Goal: Task Accomplishment & Management: Use online tool/utility

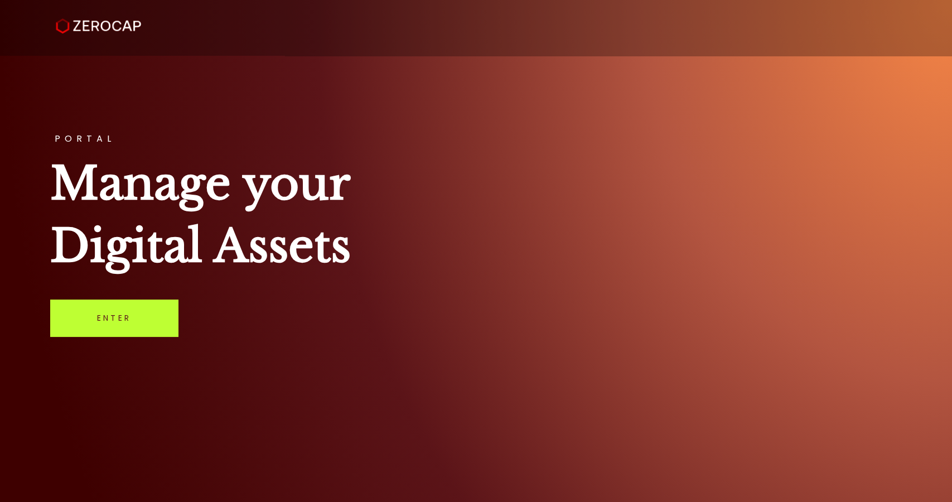
click at [138, 317] on link "Enter" at bounding box center [114, 317] width 128 height 37
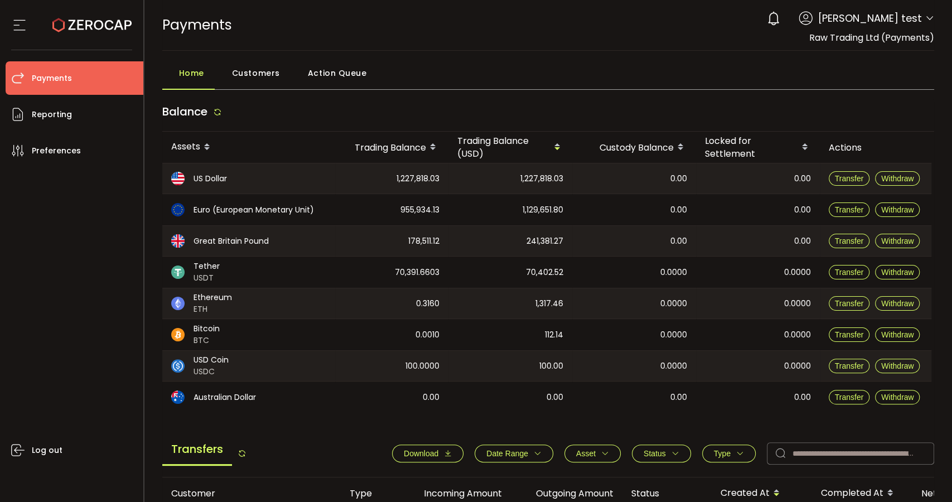
click at [329, 77] on span "Action Queue" at bounding box center [337, 73] width 59 height 22
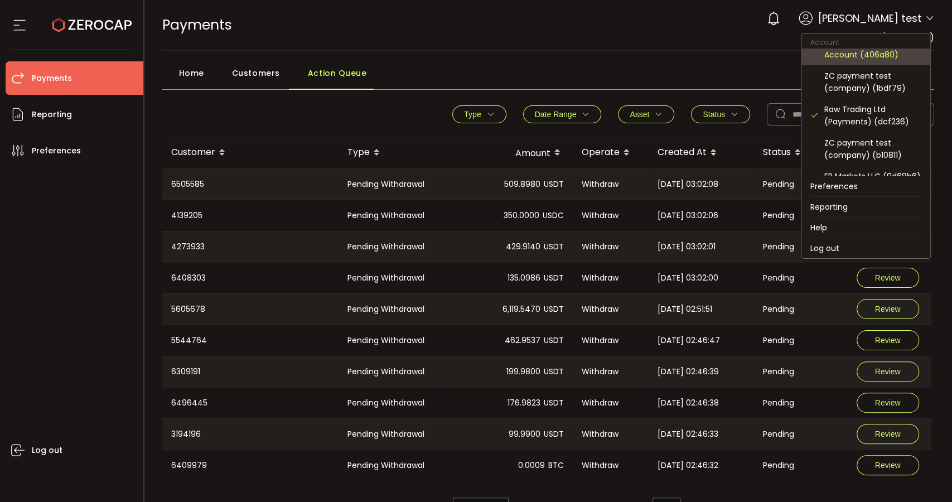
scroll to position [124, 0]
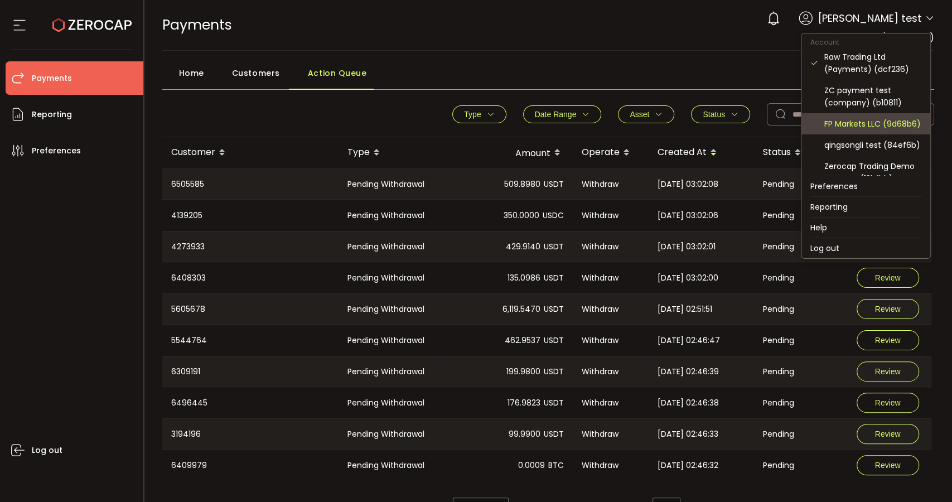
click at [881, 126] on div "FP Markets LLC (9d68b6)" at bounding box center [872, 124] width 97 height 12
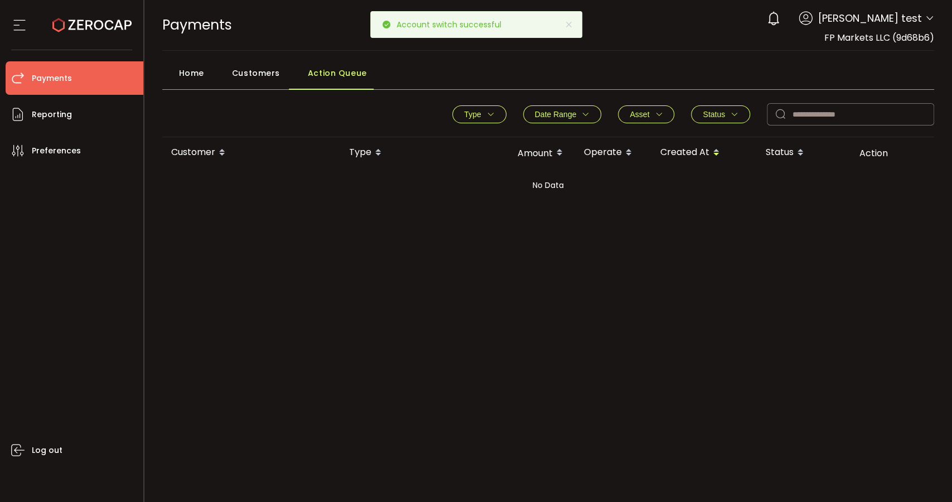
click at [195, 69] on span "Home" at bounding box center [191, 73] width 25 height 22
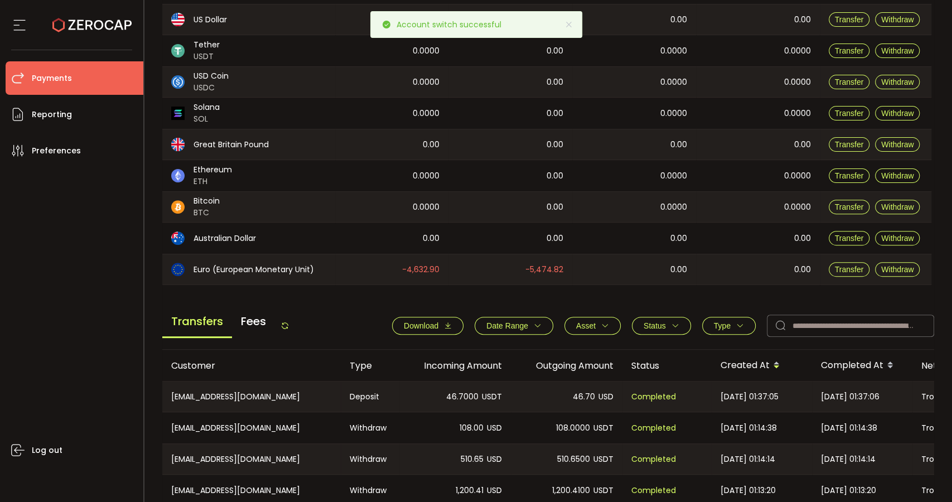
scroll to position [248, 0]
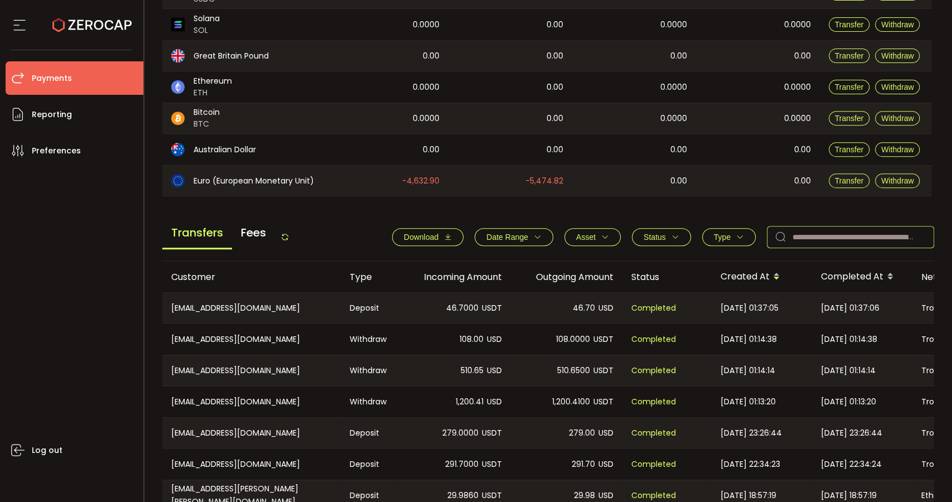
click at [841, 239] on input "text" at bounding box center [850, 237] width 167 height 22
paste input "**********"
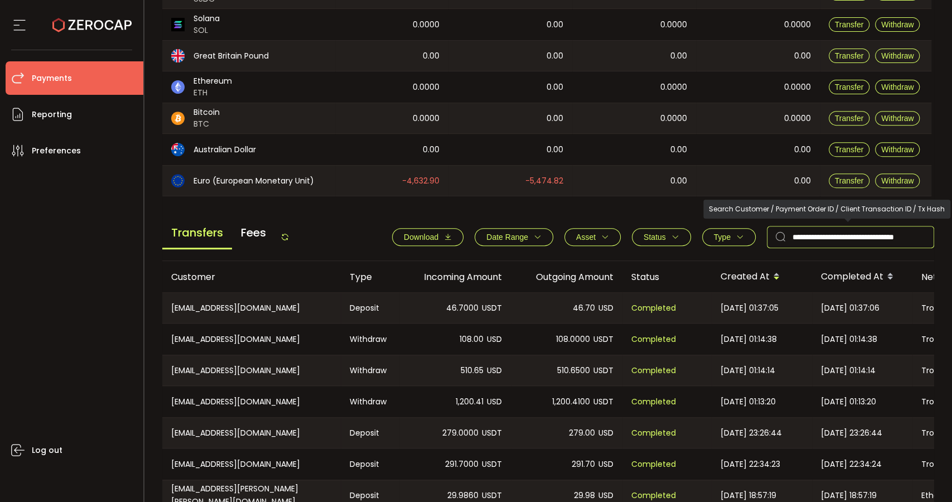
scroll to position [0, 21]
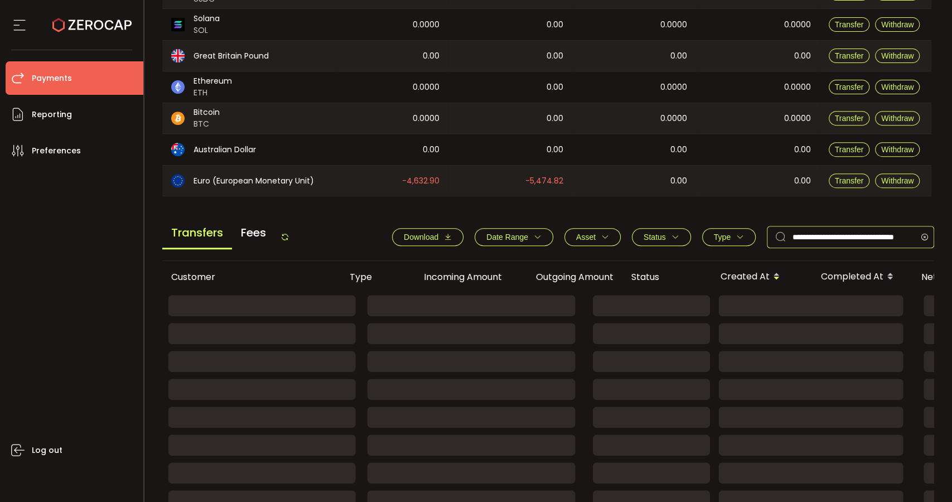
type input "**********"
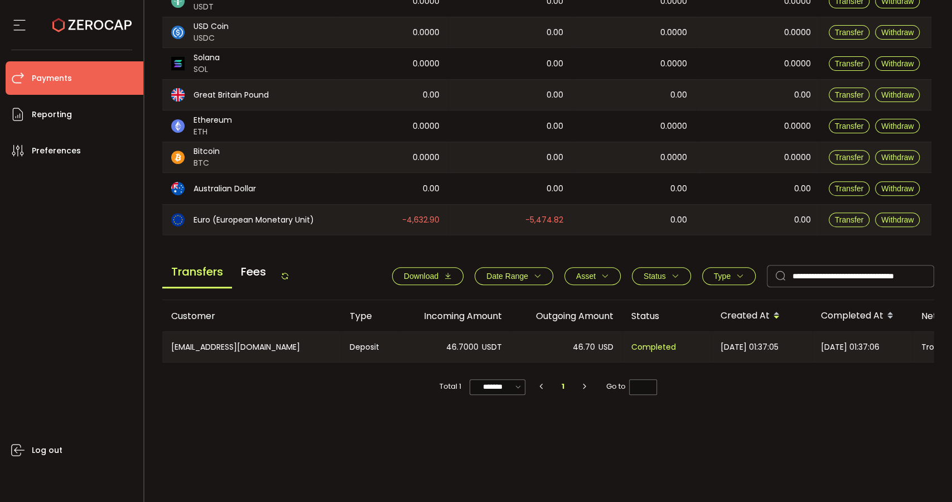
drag, startPoint x: 615, startPoint y: 361, endPoint x: 808, endPoint y: 355, distance: 192.5
click at [812, 356] on tr "CN-969502329@qq.com Deposit 46.7000 USDT 46.70 USD Completed 2025-09-24 01:37:0…" at bounding box center [749, 346] width 1174 height 31
click at [702, 357] on div "Completed" at bounding box center [666, 347] width 89 height 30
click at [609, 361] on div "46.70 USD" at bounding box center [567, 347] width 112 height 30
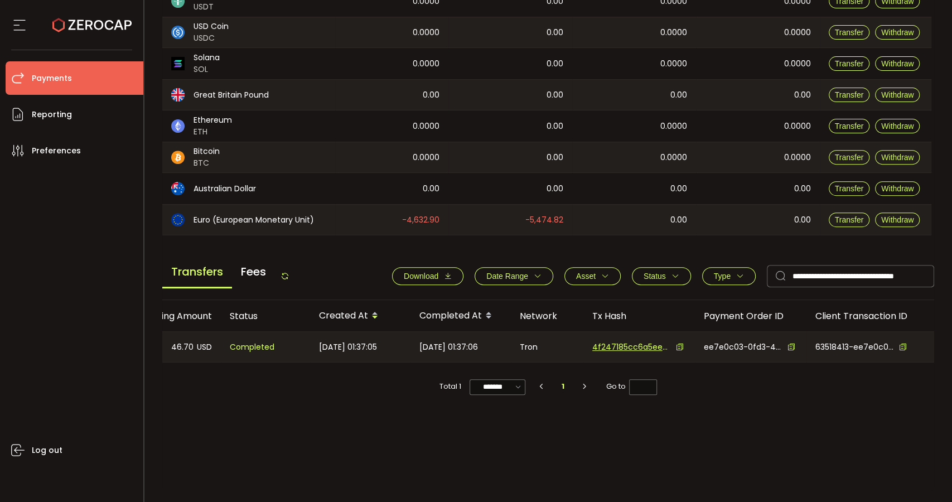
scroll to position [0, 402]
click at [871, 361] on div "63518413-ee7e0c030fd34aed9c52da4afa018879-M1" at bounding box center [870, 347] width 128 height 30
click at [791, 346] on icon at bounding box center [791, 347] width 8 height 8
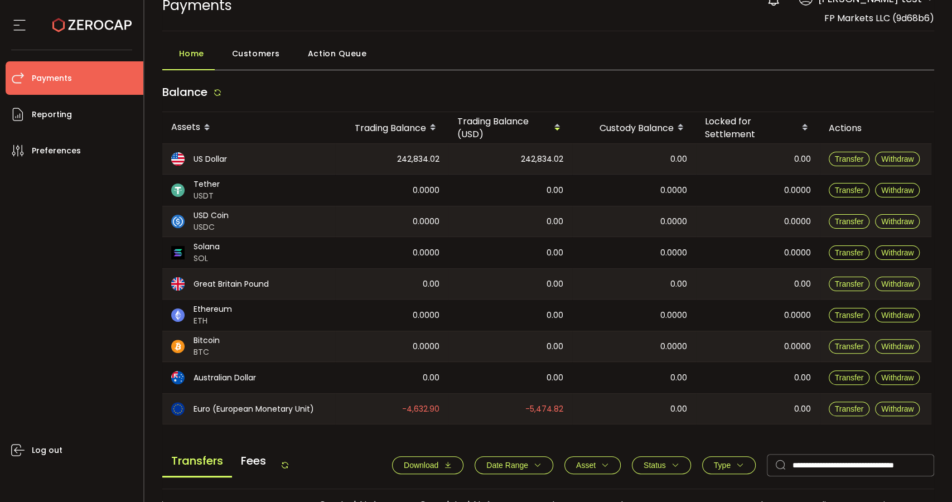
scroll to position [0, 0]
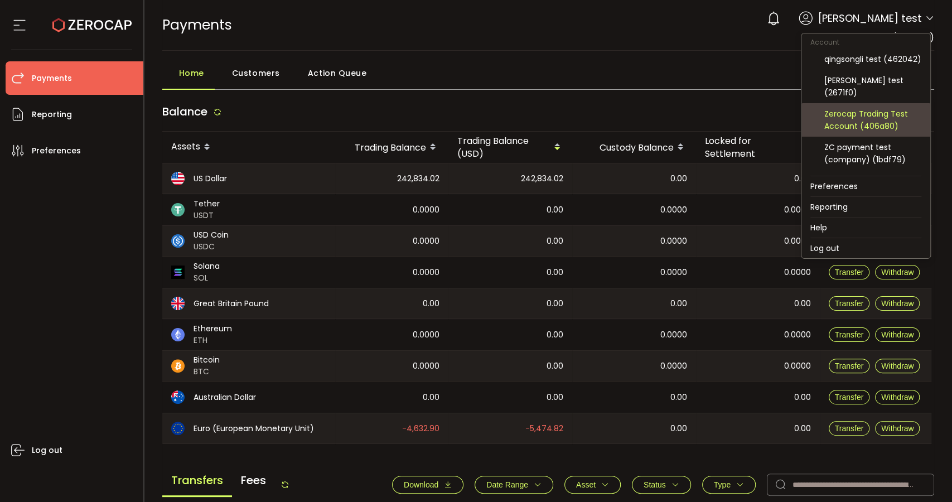
scroll to position [62, 0]
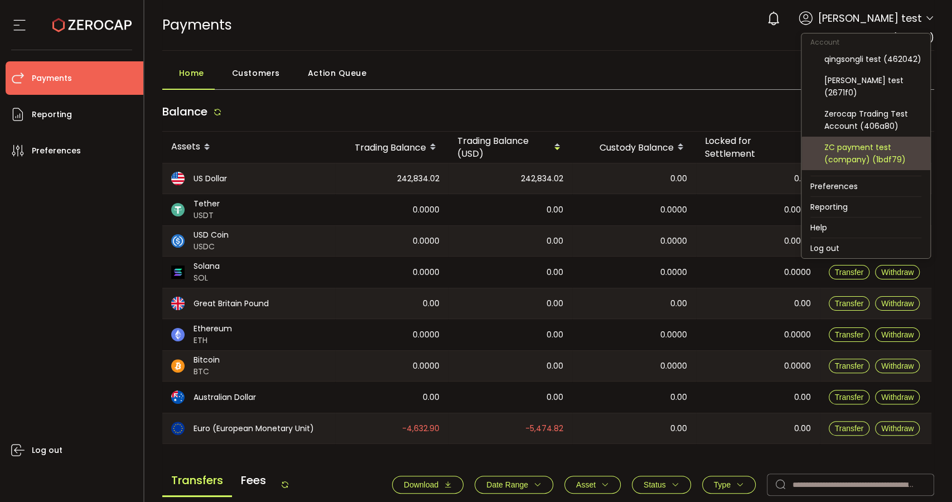
click at [878, 144] on div "ZC payment test (company) (1bdf79)" at bounding box center [872, 153] width 97 height 25
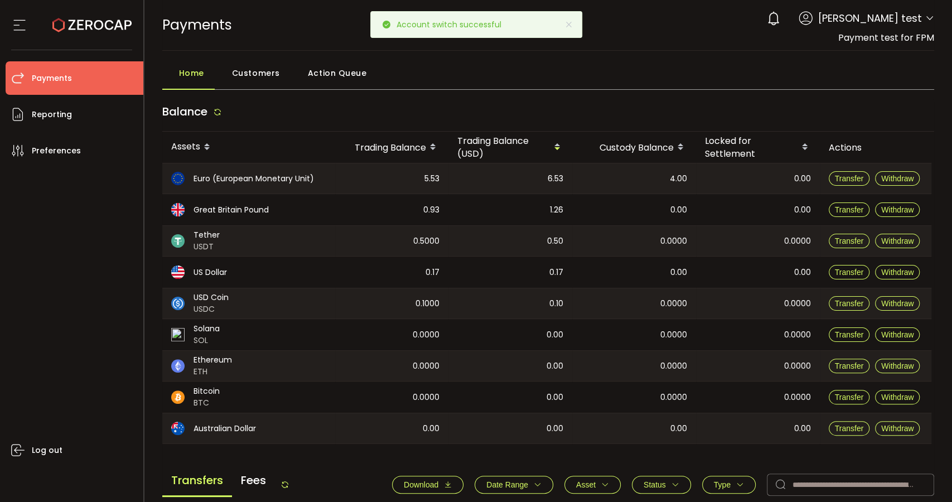
click at [259, 77] on span "Customers" at bounding box center [256, 73] width 48 height 22
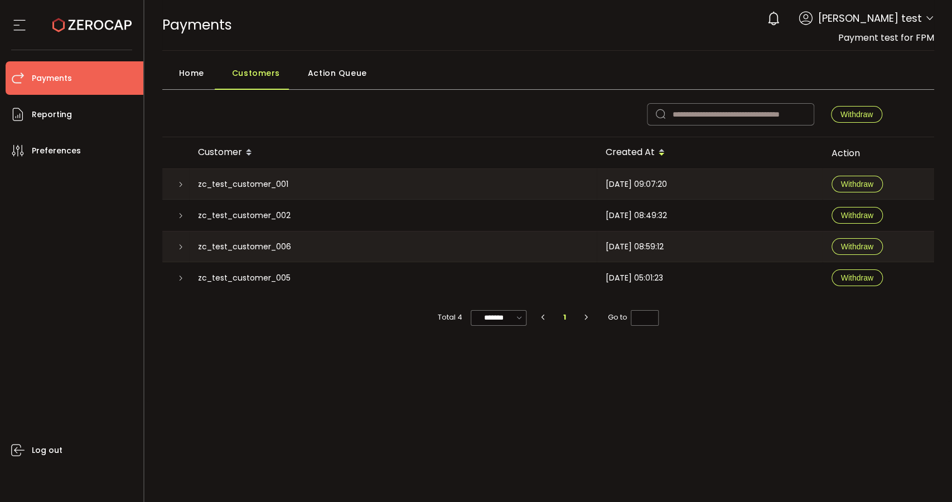
click at [180, 181] on icon at bounding box center [180, 184] width 7 height 7
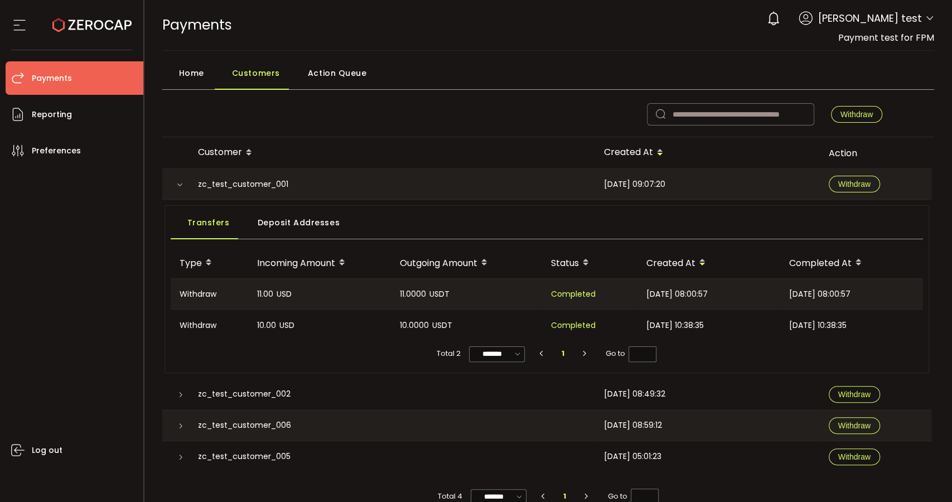
click at [180, 180] on div at bounding box center [175, 184] width 27 height 30
click at [180, 184] on icon at bounding box center [179, 184] width 7 height 7
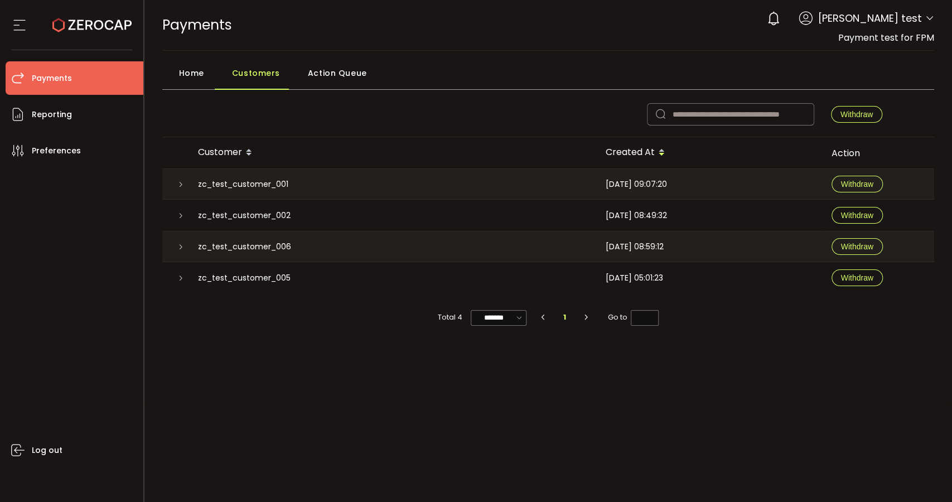
click at [183, 215] on icon at bounding box center [180, 215] width 7 height 7
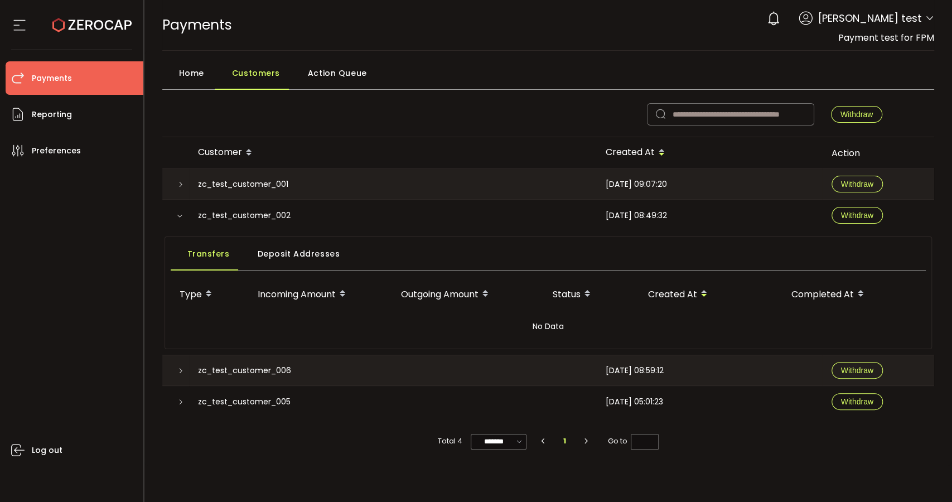
click at [183, 215] on icon at bounding box center [179, 215] width 7 height 7
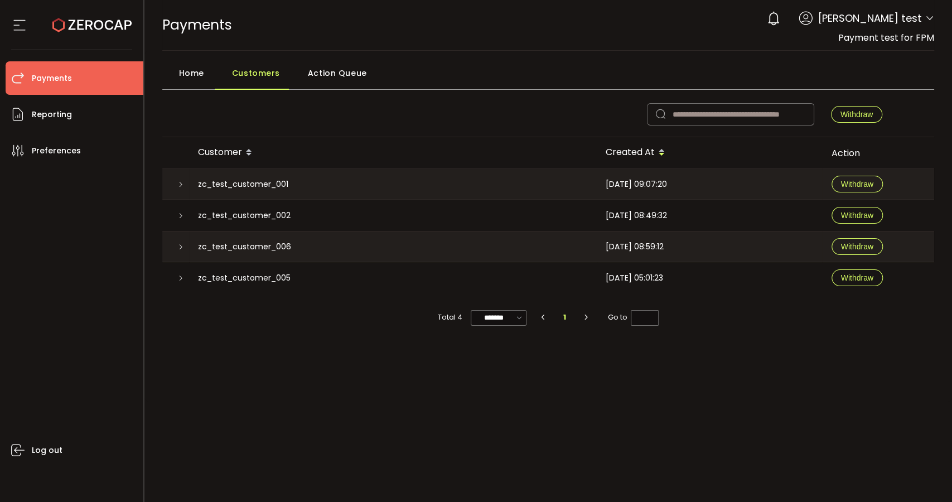
click at [182, 244] on icon at bounding box center [180, 247] width 7 height 7
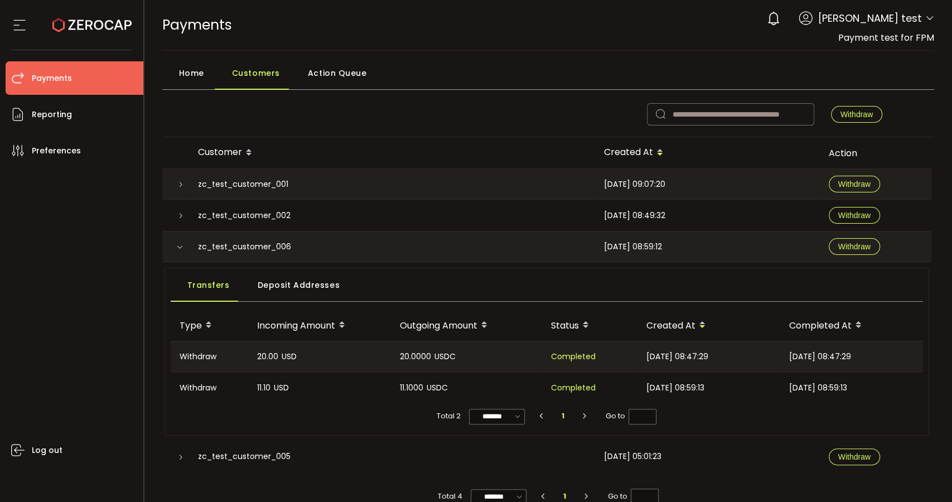
click at [182, 244] on icon at bounding box center [179, 247] width 7 height 7
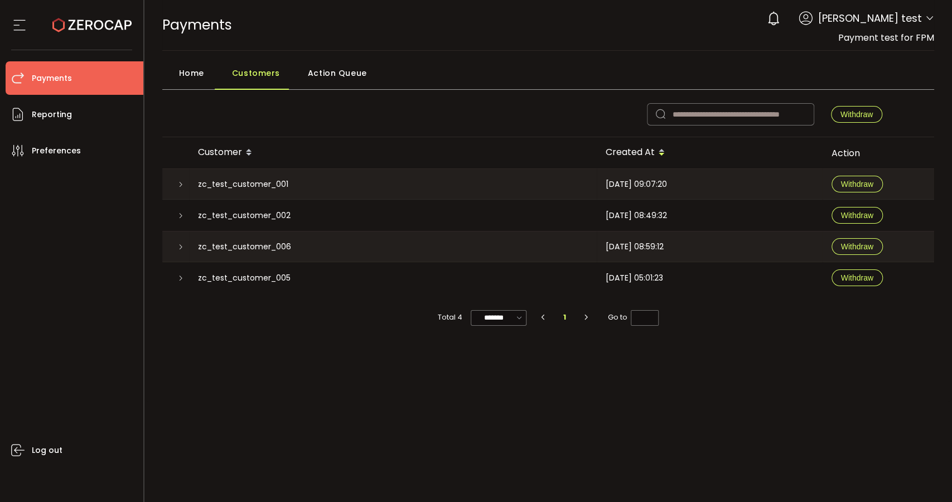
click at [180, 275] on icon at bounding box center [180, 278] width 7 height 7
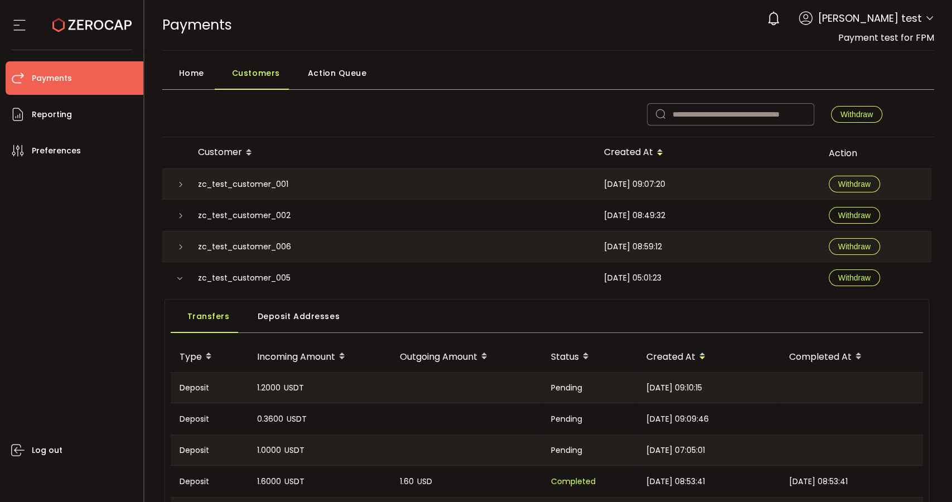
click at [178, 278] on icon at bounding box center [179, 278] width 7 height 7
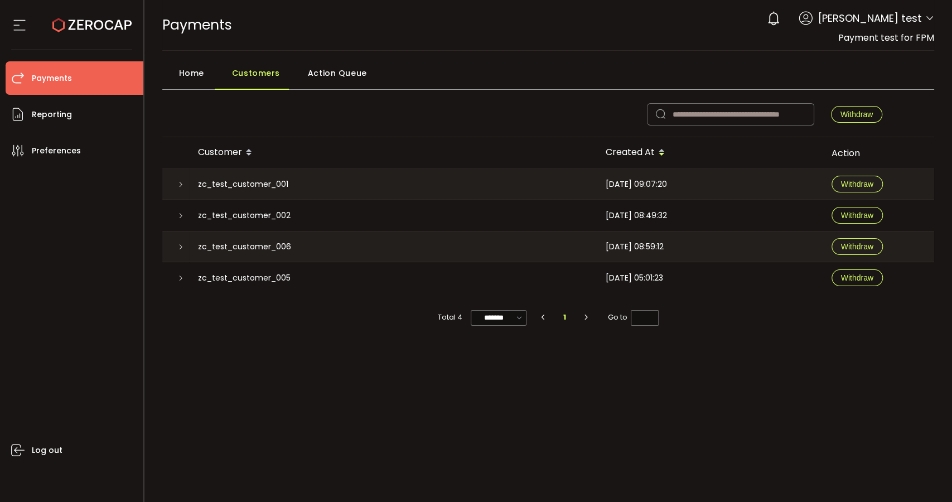
click at [181, 218] on icon at bounding box center [180, 215] width 7 height 7
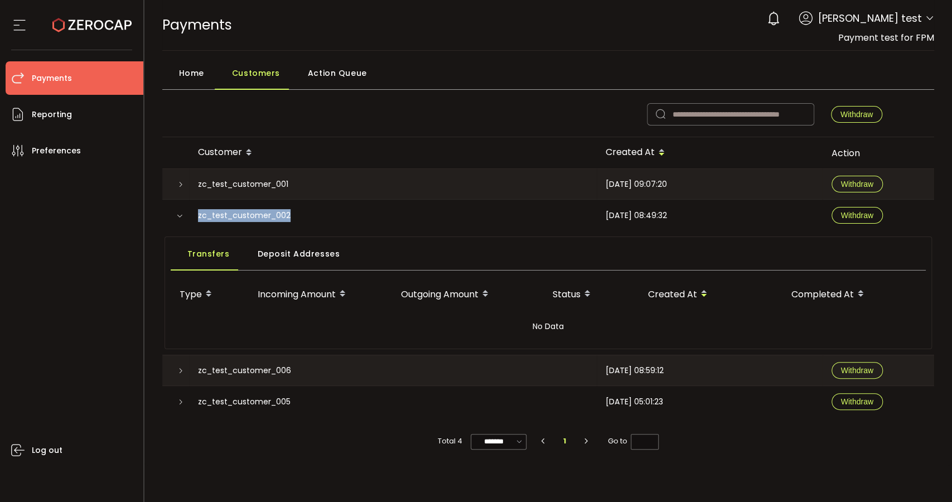
drag, startPoint x: 197, startPoint y: 215, endPoint x: 330, endPoint y: 214, distance: 132.2
click at [330, 214] on div "zc_test_customer_002" at bounding box center [393, 215] width 408 height 31
copy span "zc_test_customer_002"
click at [180, 369] on icon at bounding box center [180, 371] width 7 height 7
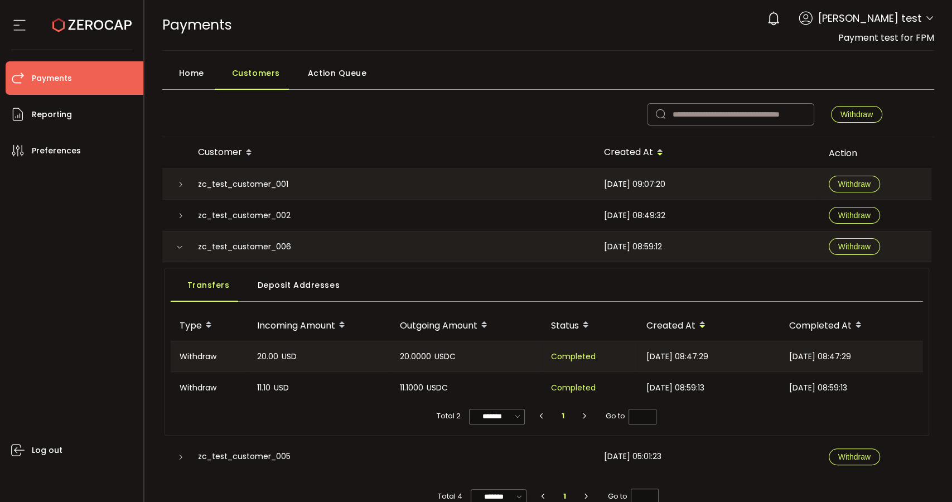
click at [180, 455] on icon at bounding box center [180, 457] width 7 height 7
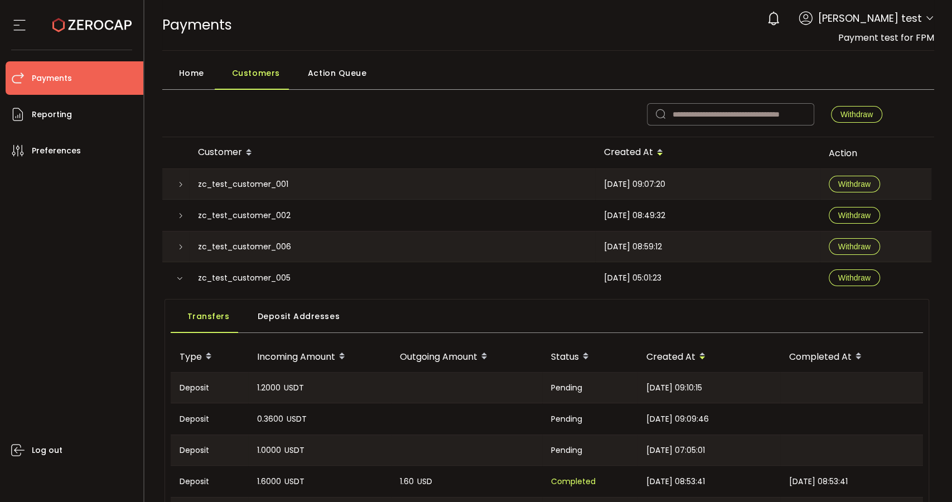
click at [181, 276] on icon at bounding box center [179, 278] width 7 height 7
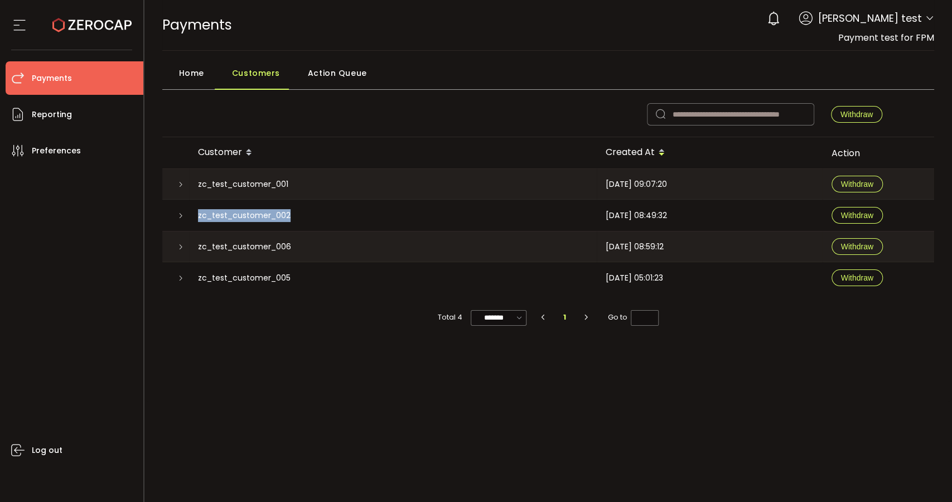
drag, startPoint x: 196, startPoint y: 211, endPoint x: 312, endPoint y: 211, distance: 116.6
click at [312, 211] on div "zc_test_customer_002" at bounding box center [393, 215] width 408 height 31
copy span "zc_test_customer_002"
click at [179, 213] on icon at bounding box center [180, 215] width 7 height 7
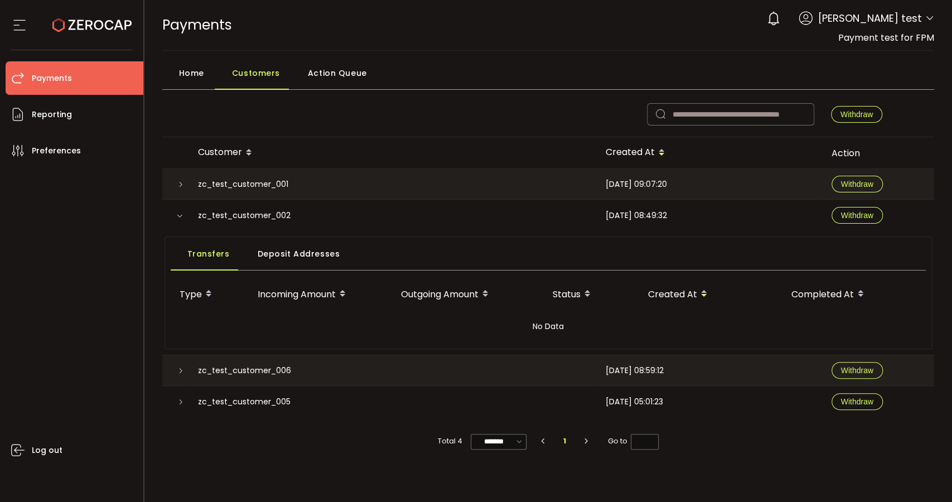
click at [297, 258] on span "Deposit Addresses" at bounding box center [299, 254] width 83 height 22
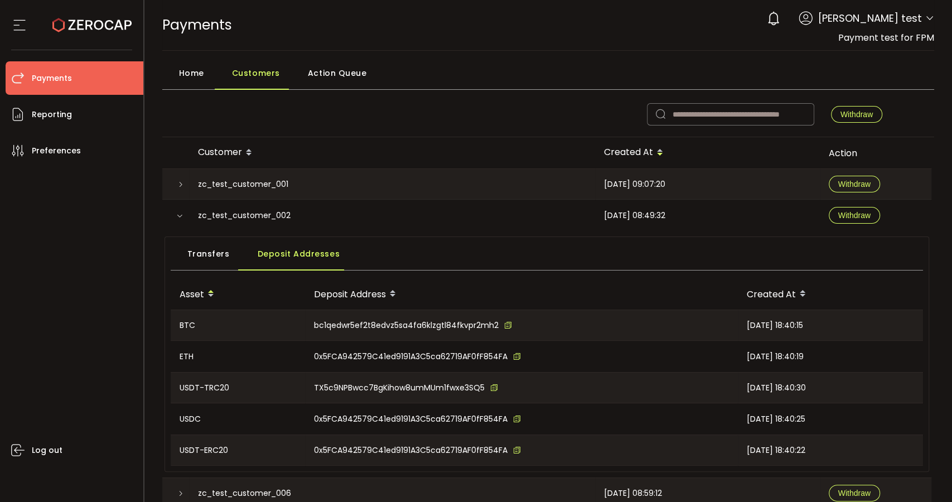
click at [206, 253] on span "Transfers" at bounding box center [208, 254] width 42 height 22
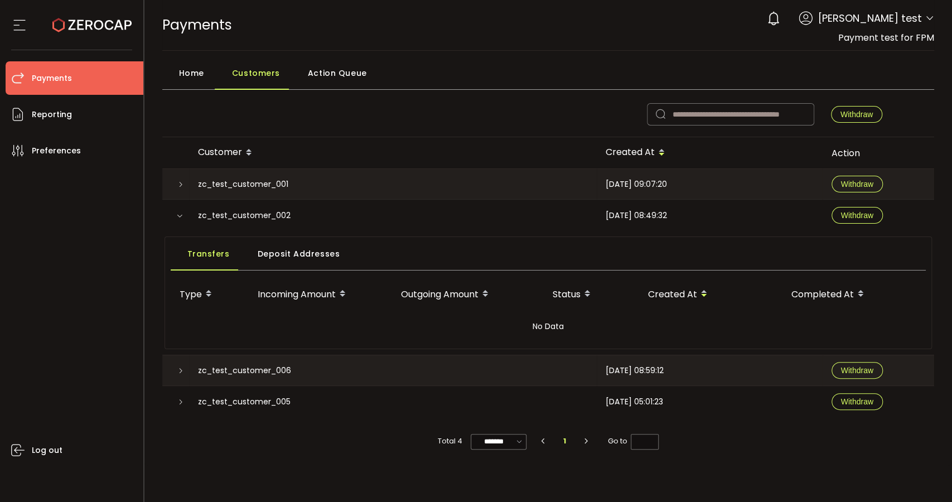
click at [485, 57] on main "Home Customers Action Queue Withdraw Customer Created At Action zc_test_custome…" at bounding box center [548, 258] width 808 height 415
click at [178, 181] on icon at bounding box center [180, 184] width 7 height 7
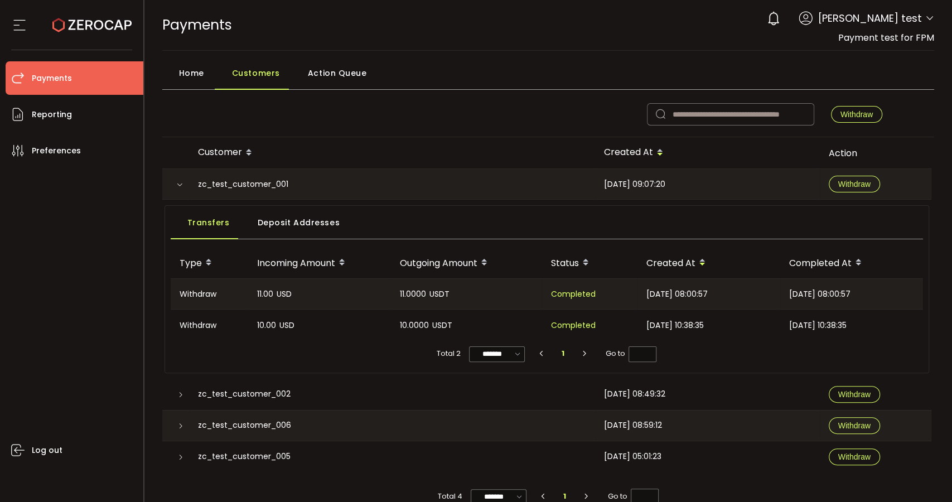
click at [178, 181] on icon at bounding box center [179, 184] width 7 height 7
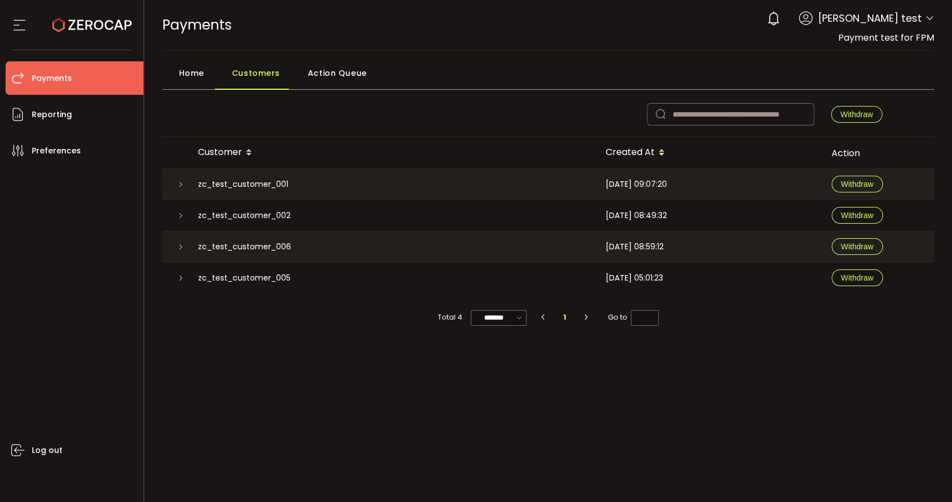
click at [181, 242] on div at bounding box center [175, 246] width 27 height 30
click at [181, 244] on icon at bounding box center [180, 247] width 7 height 7
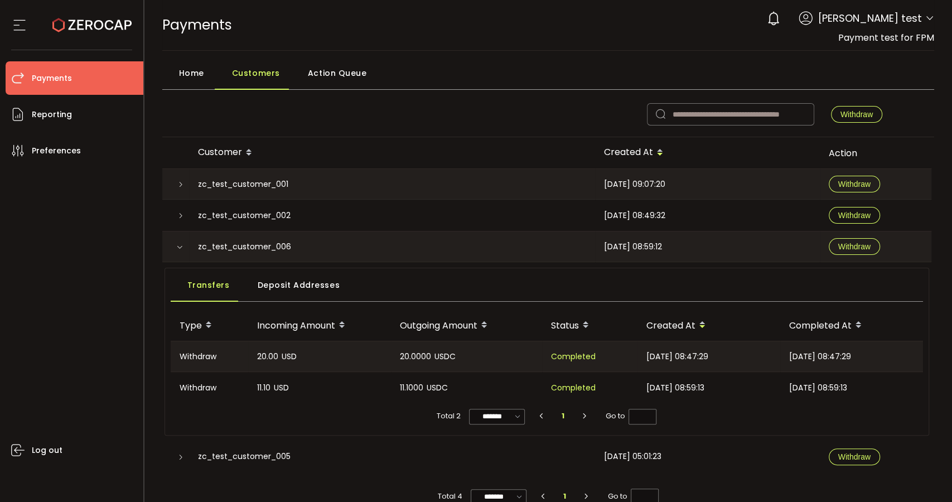
click at [181, 244] on icon at bounding box center [179, 247] width 7 height 7
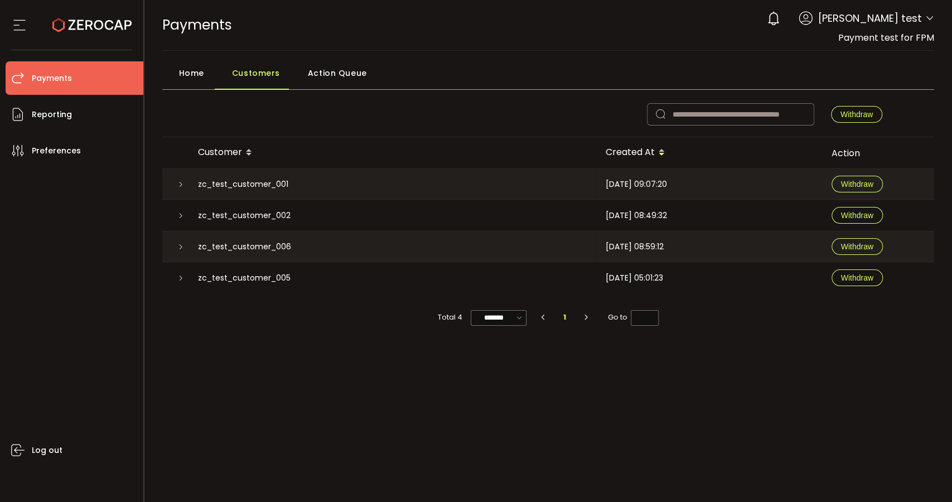
click at [182, 277] on icon at bounding box center [180, 278] width 7 height 7
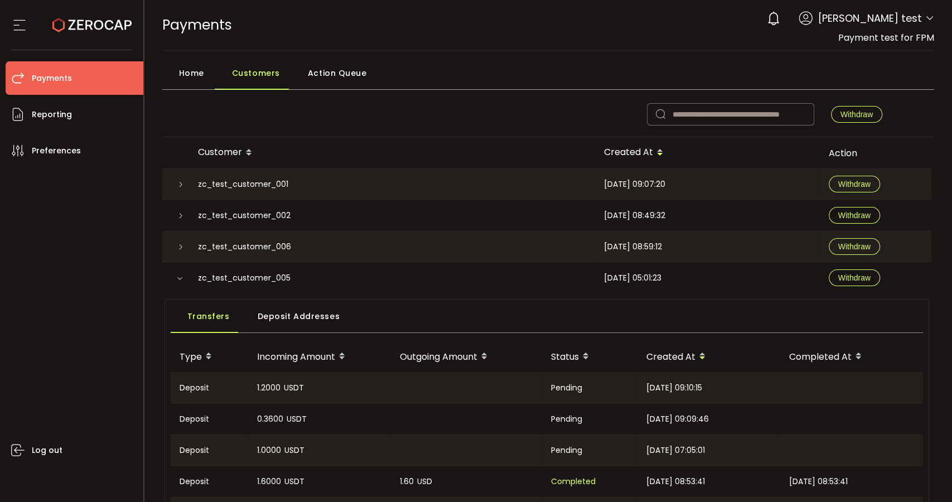
click at [183, 276] on icon at bounding box center [179, 278] width 7 height 7
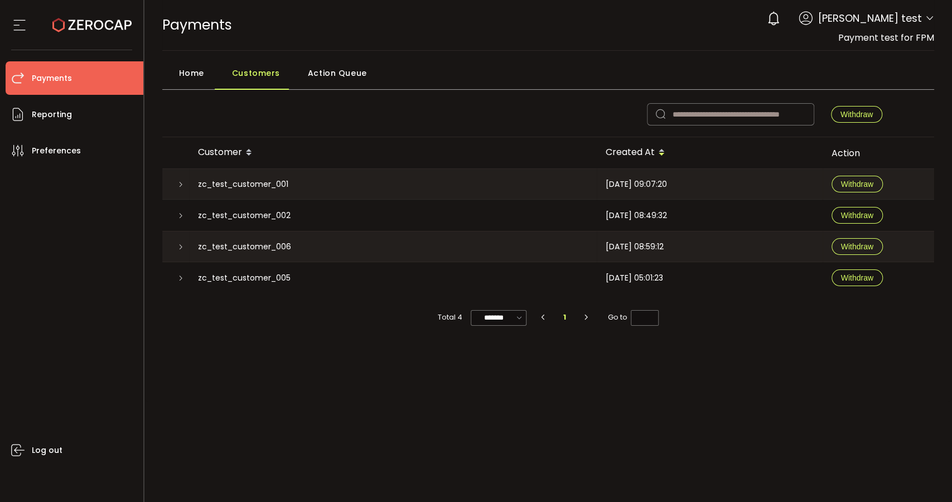
click at [183, 239] on div at bounding box center [175, 246] width 27 height 30
click at [180, 244] on icon at bounding box center [180, 247] width 7 height 7
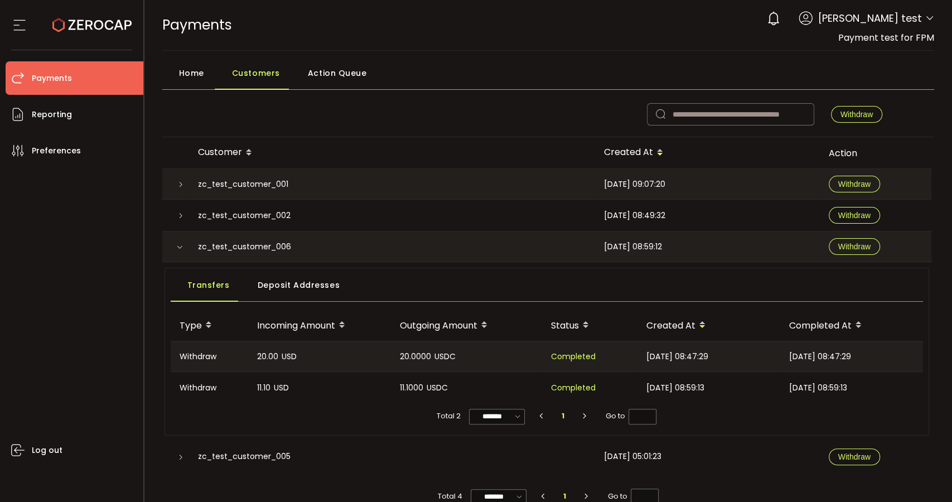
click at [180, 243] on div at bounding box center [175, 246] width 27 height 30
click at [179, 180] on div at bounding box center [175, 184] width 27 height 30
click at [179, 181] on icon at bounding box center [180, 184] width 7 height 7
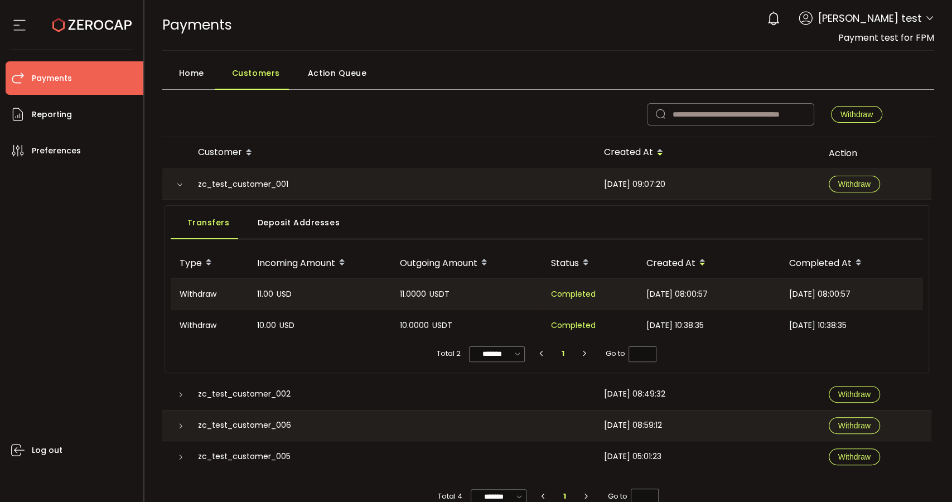
click at [179, 182] on icon at bounding box center [179, 184] width 7 height 7
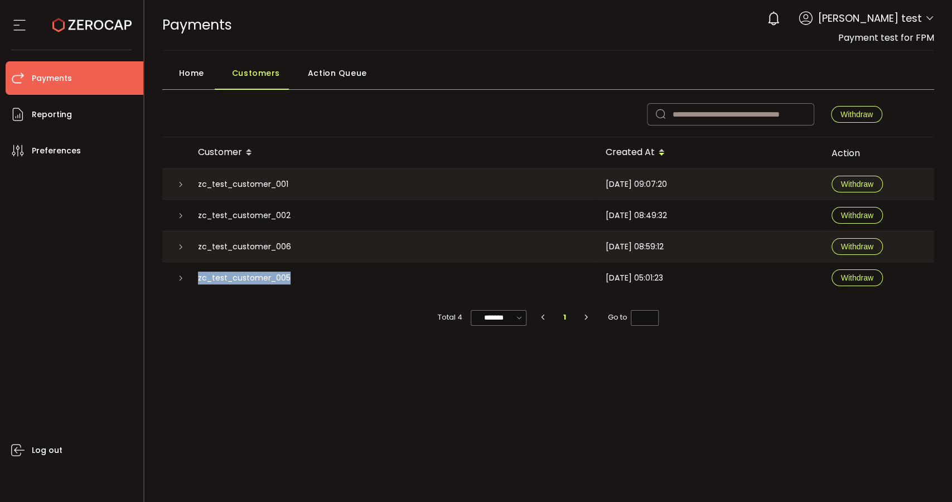
drag, startPoint x: 192, startPoint y: 276, endPoint x: 297, endPoint y: 283, distance: 105.1
click at [297, 283] on div "zc_test_customer_005" at bounding box center [393, 277] width 408 height 31
copy span "zc_test_customer_005"
click at [184, 75] on span "Home" at bounding box center [191, 73] width 25 height 22
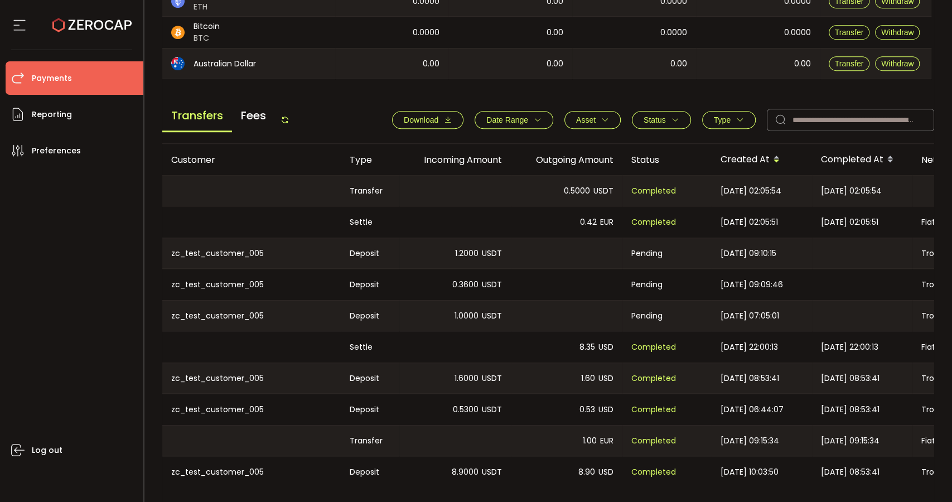
scroll to position [371, 0]
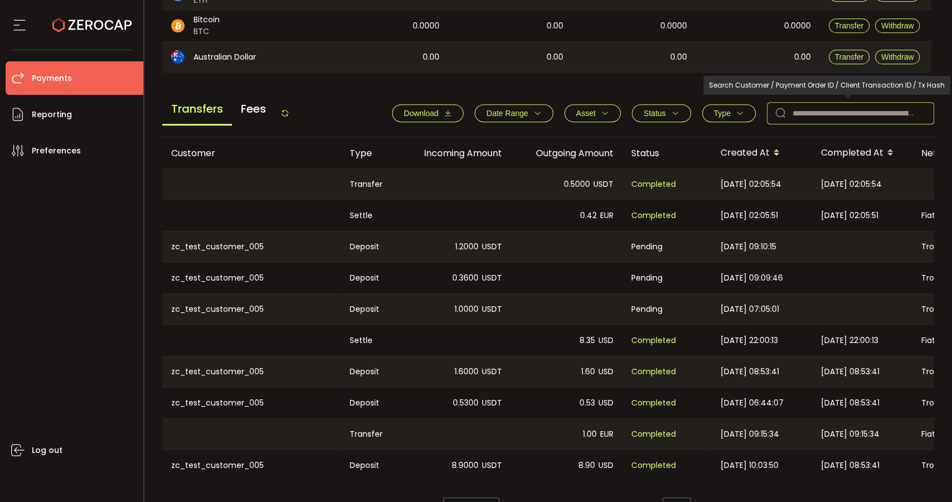
paste input "**********"
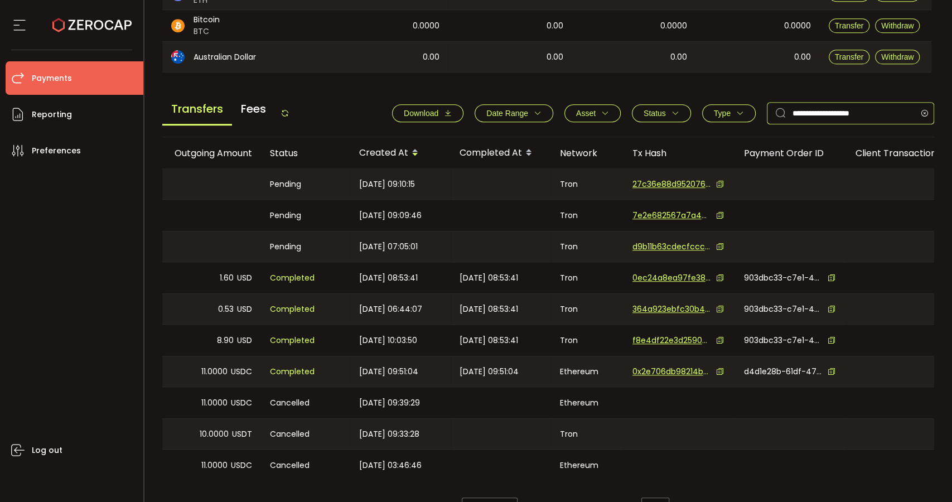
scroll to position [0, 0]
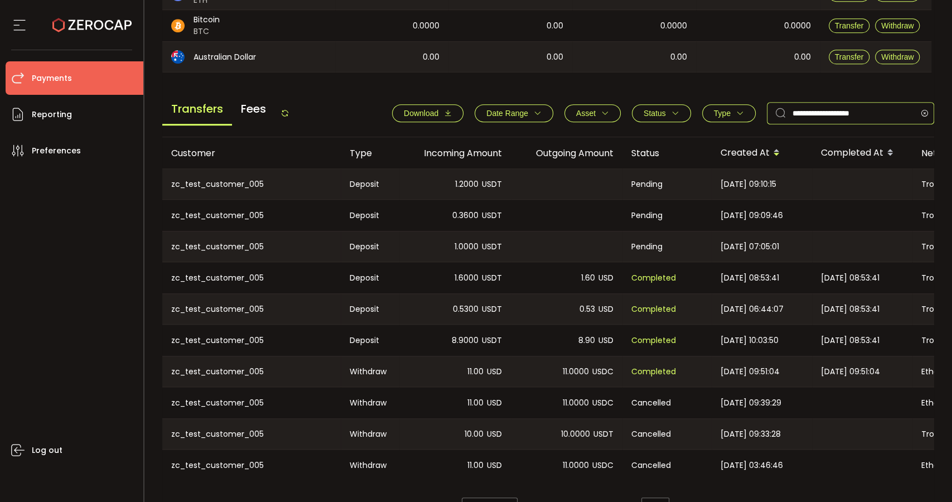
type input "**********"
drag, startPoint x: 170, startPoint y: 179, endPoint x: 278, endPoint y: 184, distance: 107.8
click at [278, 184] on div "zc_test_customer_005" at bounding box center [251, 184] width 178 height 30
copy div "zc_test_customer_005"
